Goal: Task Accomplishment & Management: Use online tool/utility

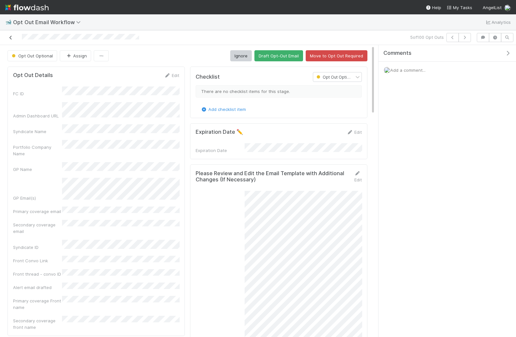
click at [9, 38] on icon at bounding box center [11, 38] width 7 height 4
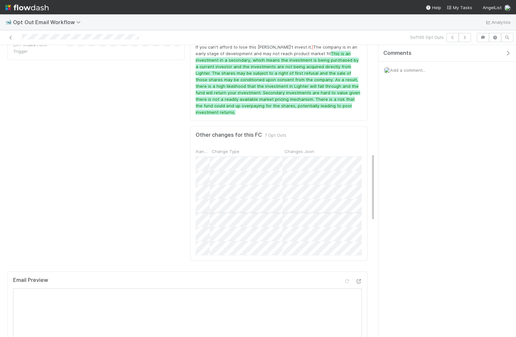
scroll to position [0, 164]
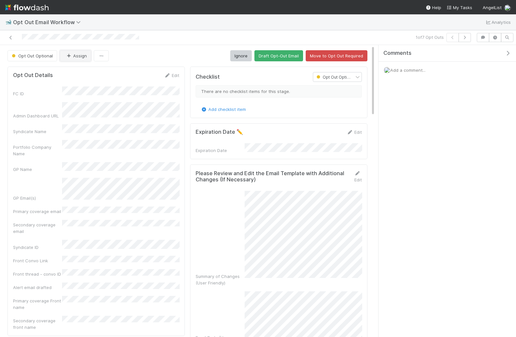
click at [69, 56] on icon "button" at bounding box center [68, 56] width 7 height 4
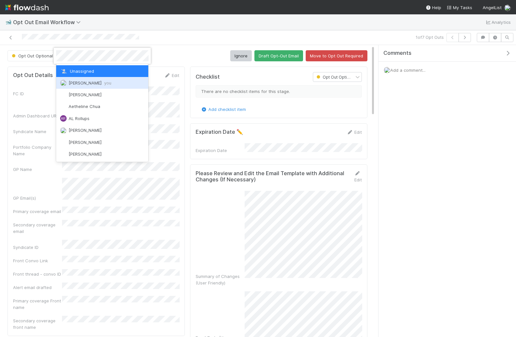
click at [83, 82] on span "Vish Khamamkar you" at bounding box center [90, 82] width 43 height 5
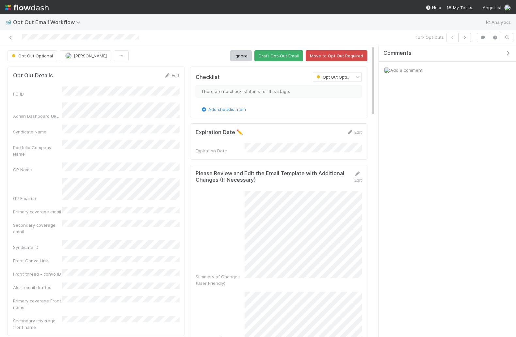
click at [164, 56] on div "Opt Out Optional Vish Khamamkar Ignore Draft Opt-Out Email Move to Opt Out Requ…" at bounding box center [188, 55] width 360 height 11
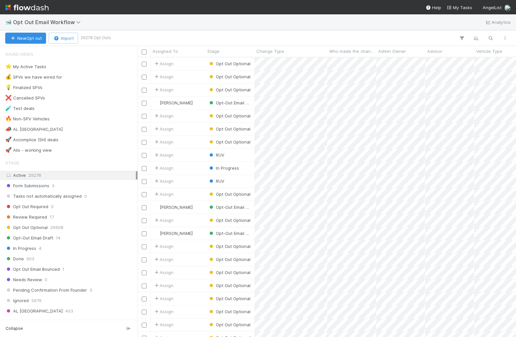
scroll to position [0, 0]
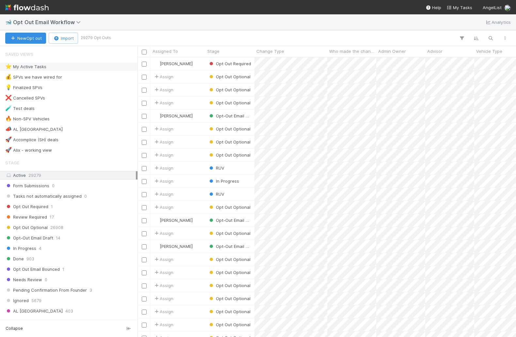
scroll to position [280, 378]
